Goal: Information Seeking & Learning: Learn about a topic

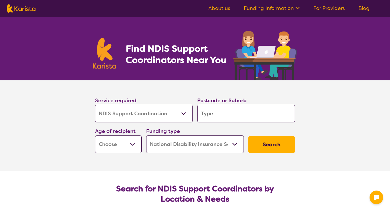
select select "NDIS Support Coordination"
select select "NDIS"
select select "NDIS Support Coordination"
select select "NDIS"
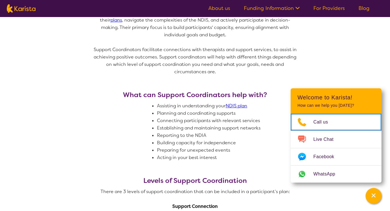
scroll to position [325, 0]
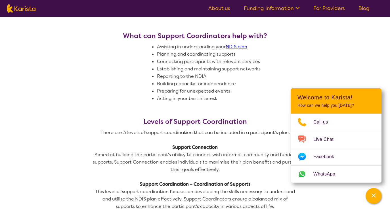
click at [243, 46] on link "NDIS plan" at bounding box center [237, 47] width 22 height 6
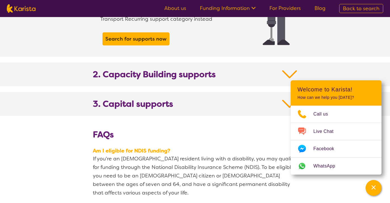
scroll to position [589, 0]
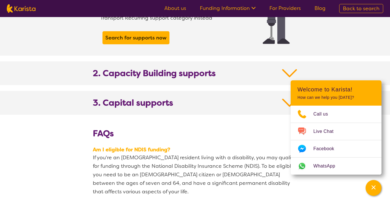
click at [290, 68] on img at bounding box center [289, 73] width 15 height 10
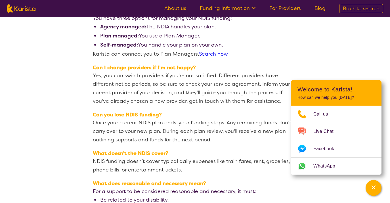
scroll to position [1215, 0]
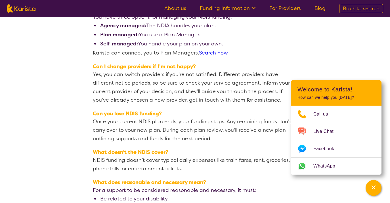
click at [330, 68] on section "FAQs Am I eligible for NDIS funding? If you're an [DEMOGRAPHIC_DATA] resident l…" at bounding box center [195, 61] width 390 height 362
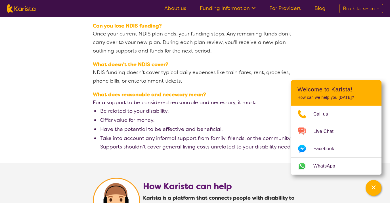
scroll to position [1304, 0]
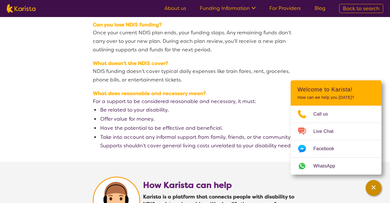
click at [374, 186] on icon "Channel Menu" at bounding box center [374, 187] width 4 height 4
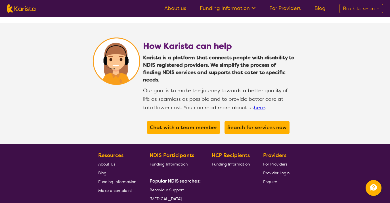
scroll to position [1444, 0]
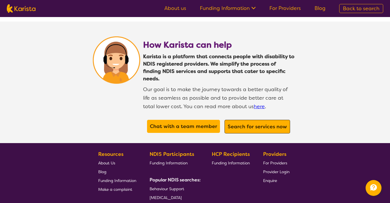
click at [258, 123] on b "Search for services now" at bounding box center [257, 126] width 59 height 7
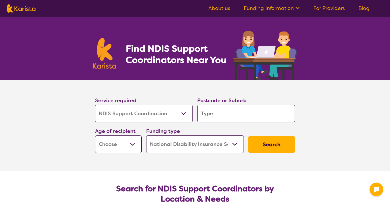
select select "NDIS Support Coordination"
select select "NDIS"
select select "NDIS Support Coordination"
select select "NDIS"
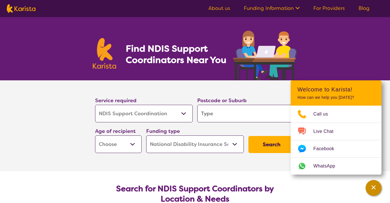
click at [374, 183] on div "Channel Menu" at bounding box center [373, 188] width 11 height 12
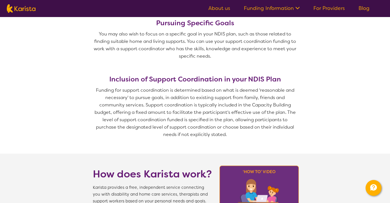
scroll to position [598, 0]
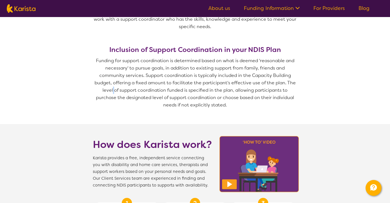
drag, startPoint x: 113, startPoint y: 89, endPoint x: 118, endPoint y: 88, distance: 5.3
click at [118, 88] on p "Funding for support coordination is determined based on what is deemed 'reasona…" at bounding box center [195, 83] width 204 height 52
click at [146, 107] on p "Funding for support coordination is determined based on what is deemed 'reasona…" at bounding box center [195, 83] width 204 height 52
